Goal: Navigation & Orientation: Find specific page/section

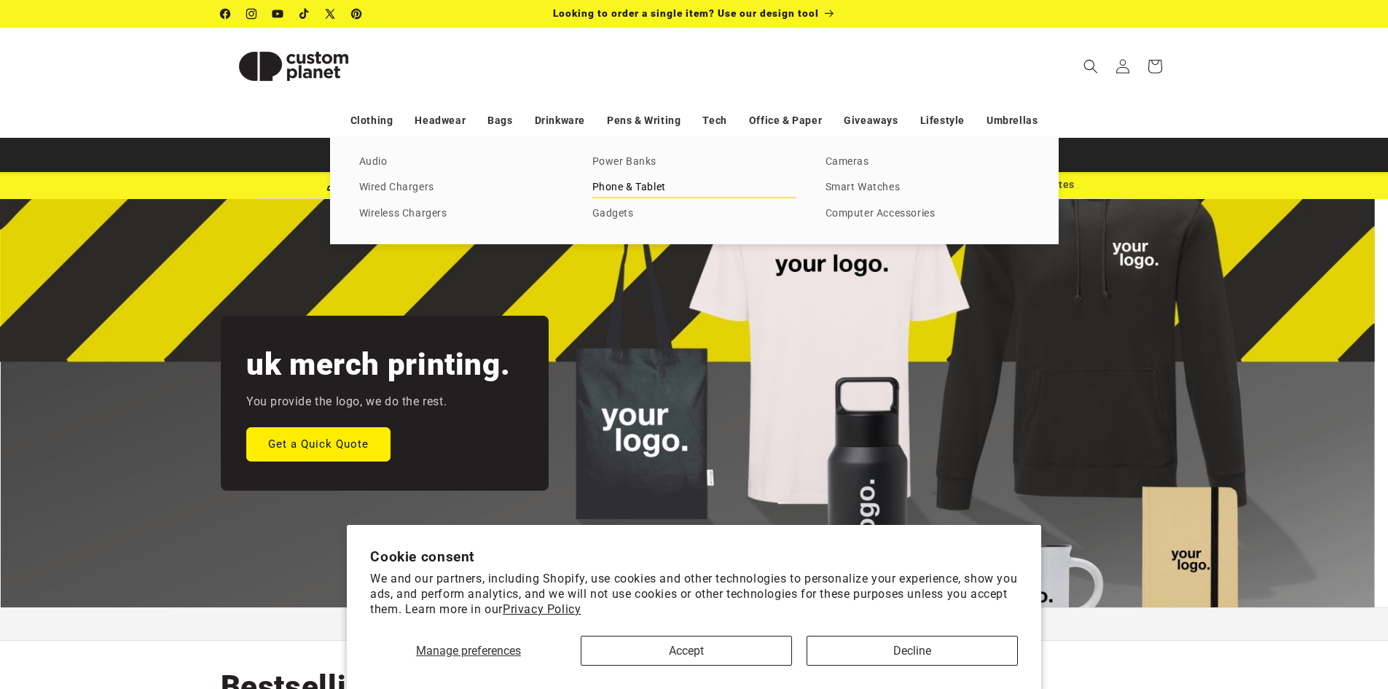
click at [617, 188] on link "Phone & Tablet" at bounding box center [694, 188] width 204 height 20
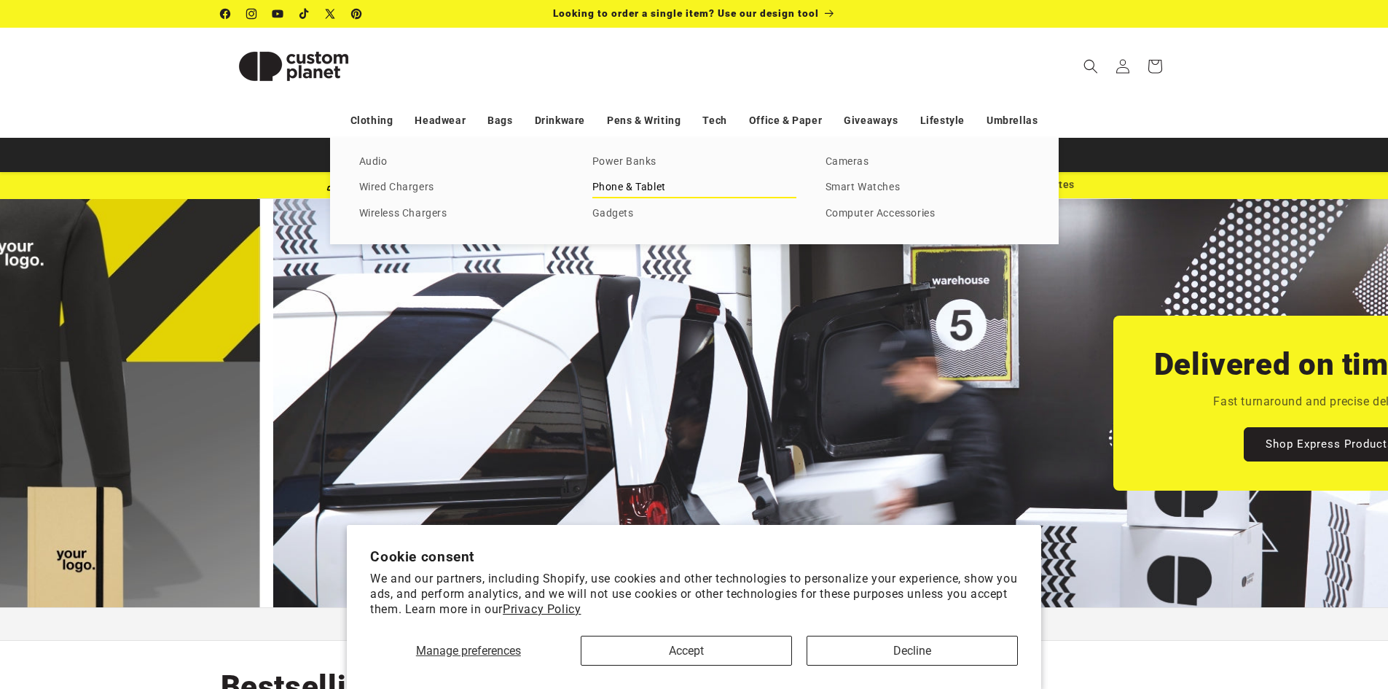
scroll to position [0, 1279]
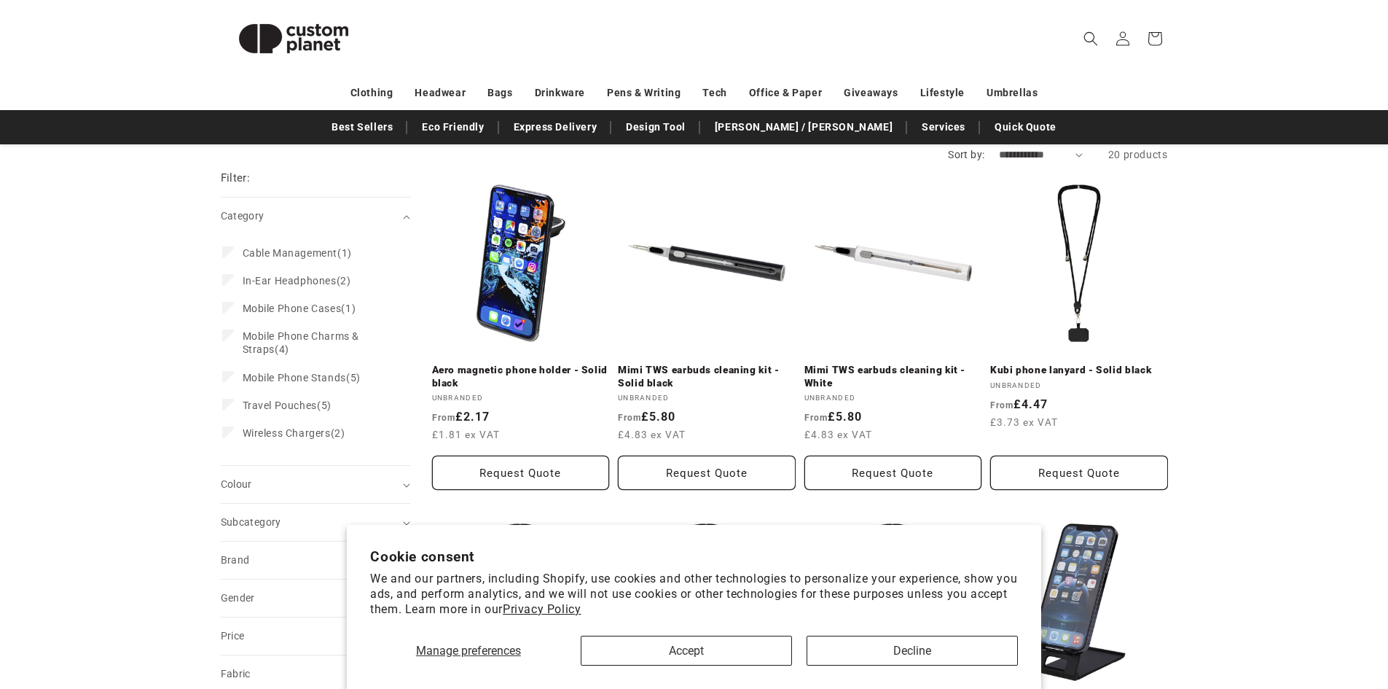
scroll to position [146, 0]
click at [716, 658] on button "Accept" at bounding box center [686, 650] width 211 height 30
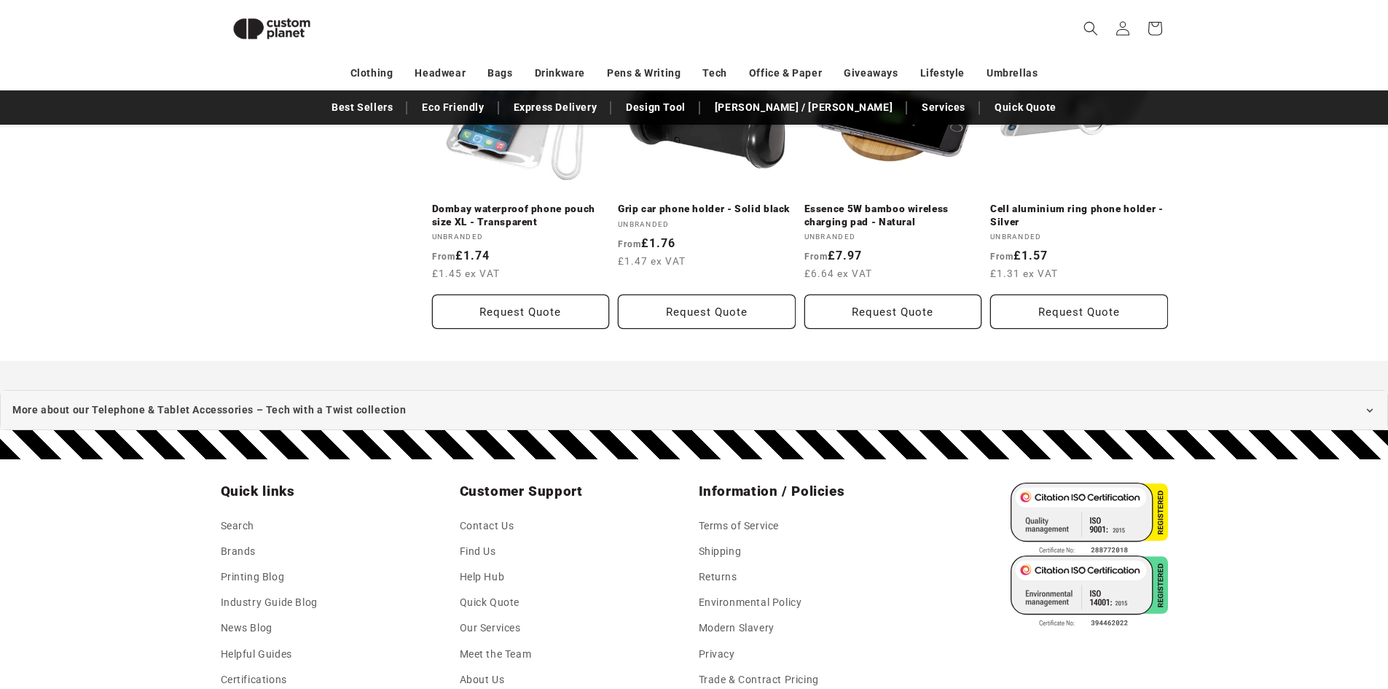
scroll to position [1729, 0]
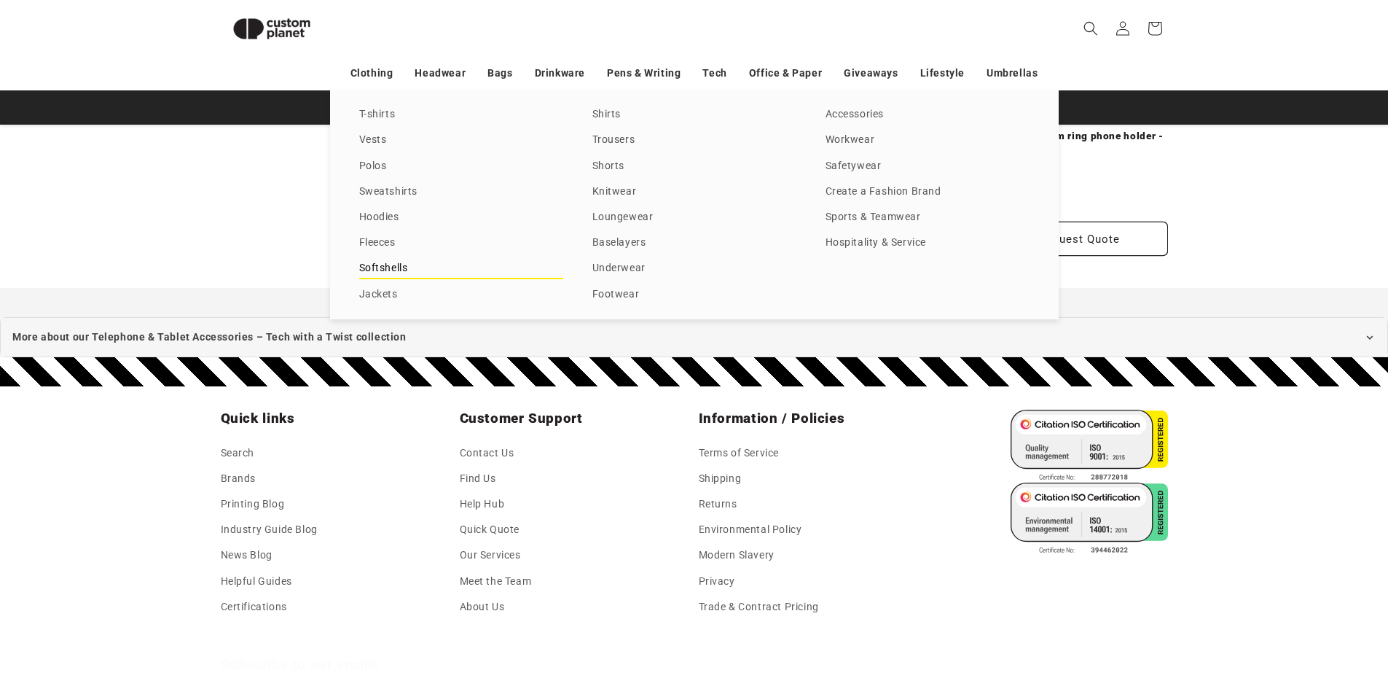
click at [378, 272] on link "Softshells" at bounding box center [461, 269] width 204 height 20
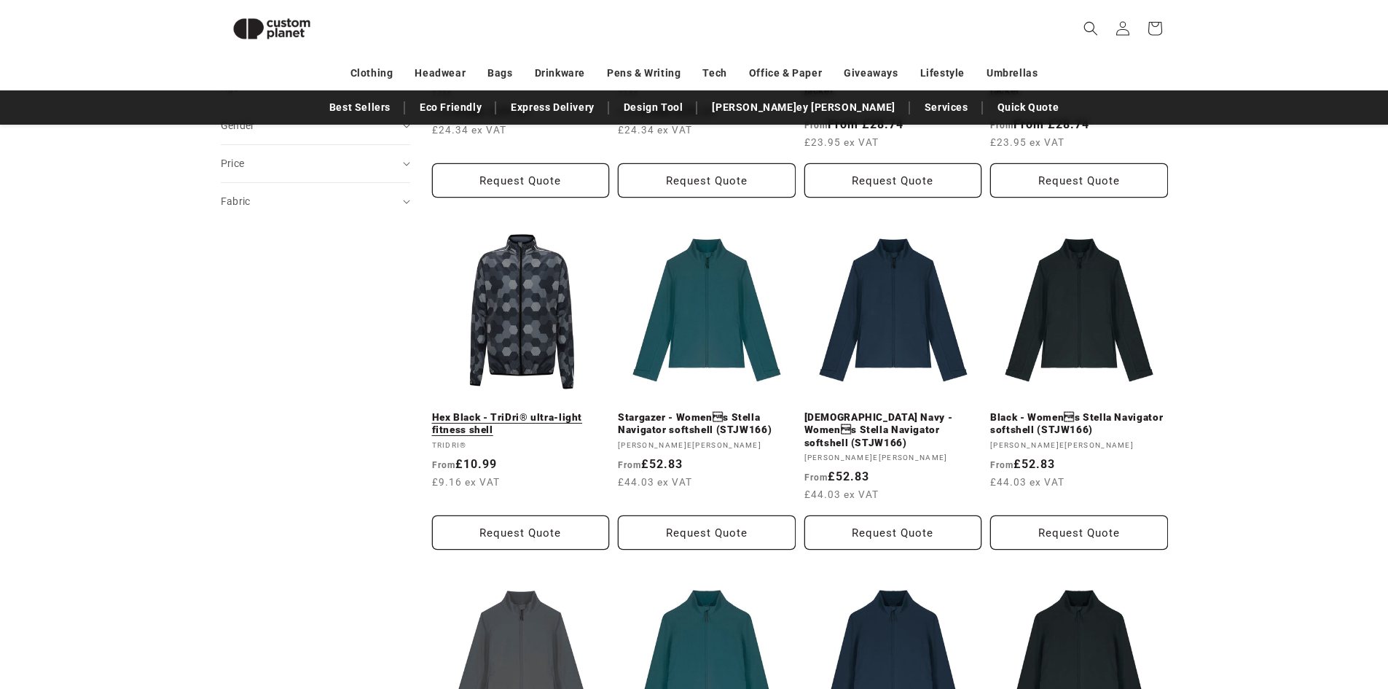
scroll to position [928, 0]
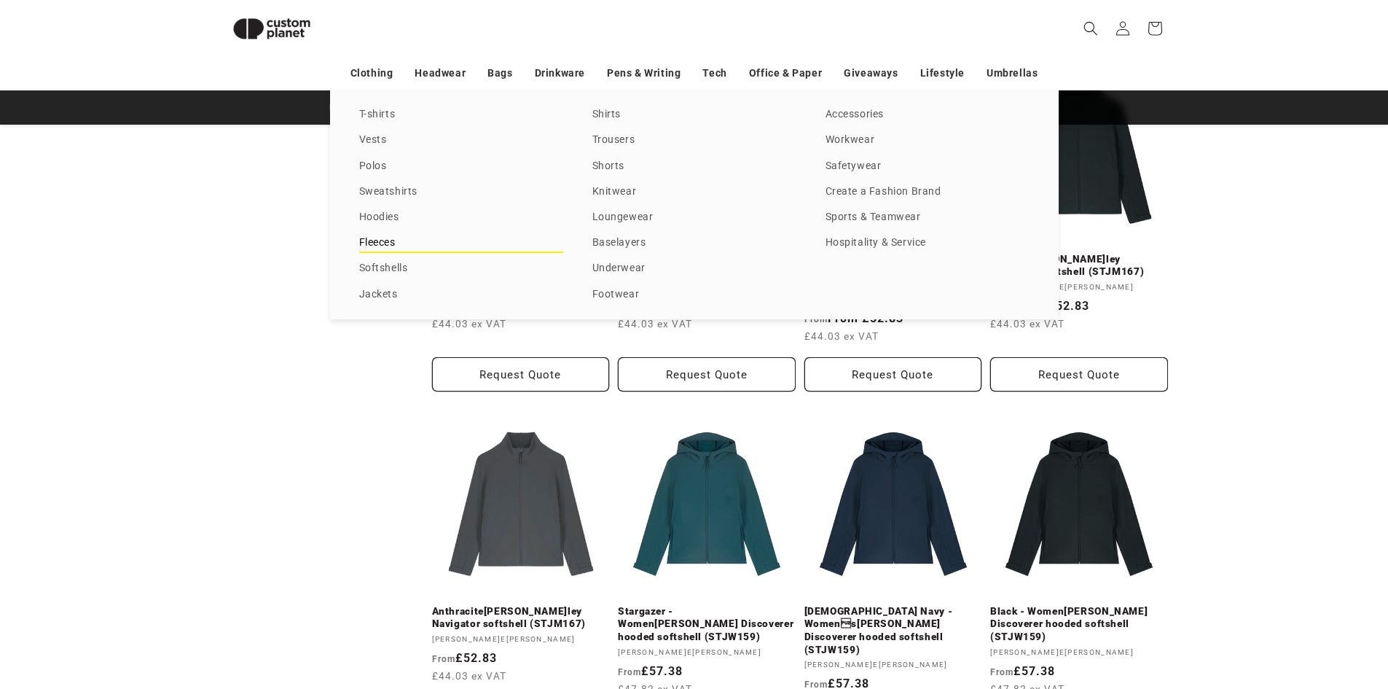
click at [373, 245] on link "Fleeces" at bounding box center [461, 243] width 204 height 20
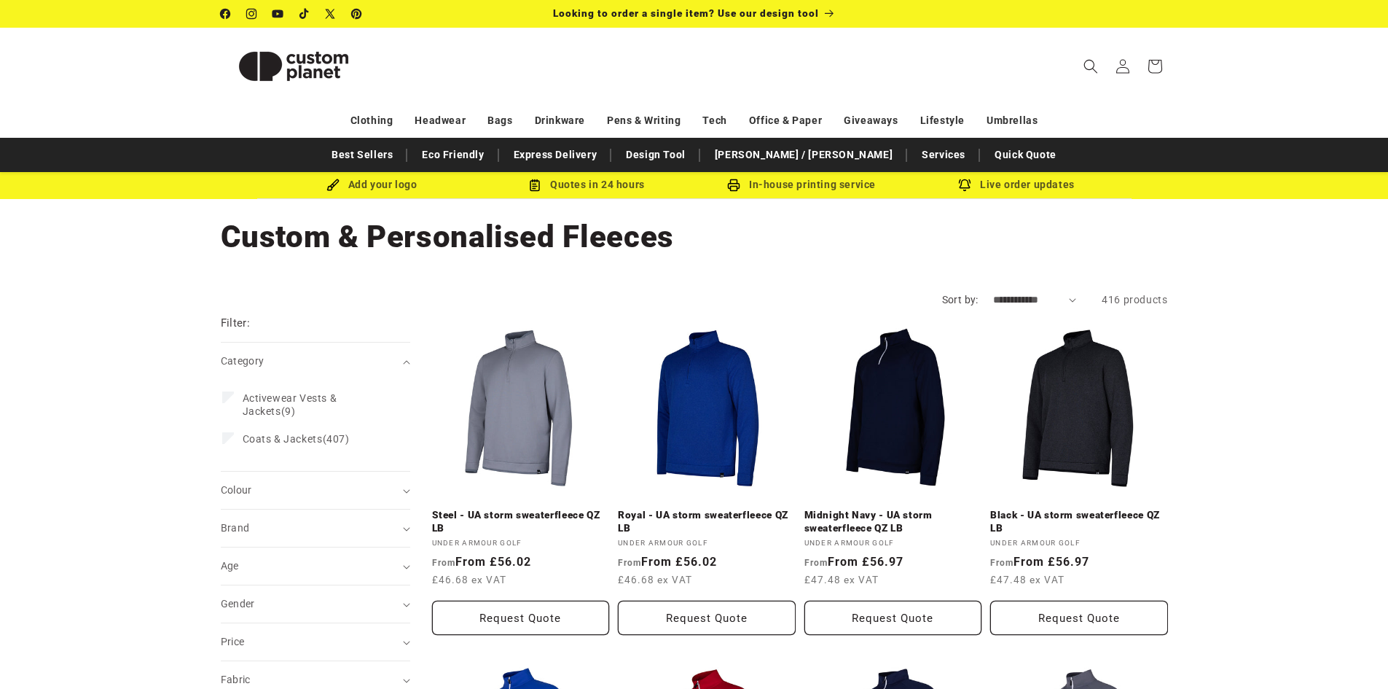
drag, startPoint x: 310, startPoint y: 516, endPoint x: 292, endPoint y: 147, distance: 369.2
